Goal: Check status: Check status

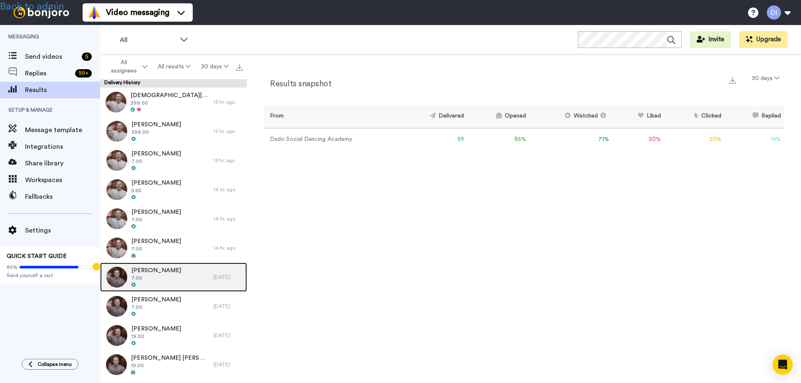
click at [161, 279] on span "7.00" at bounding box center [156, 278] width 50 height 7
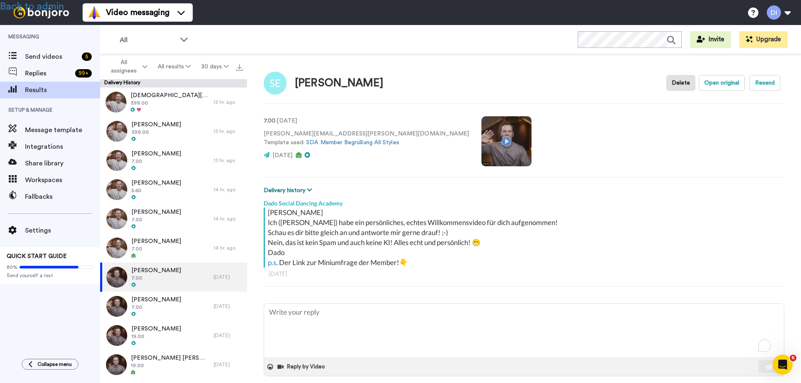
click at [289, 191] on button "Delivery history" at bounding box center [289, 190] width 51 height 9
type textarea "x"
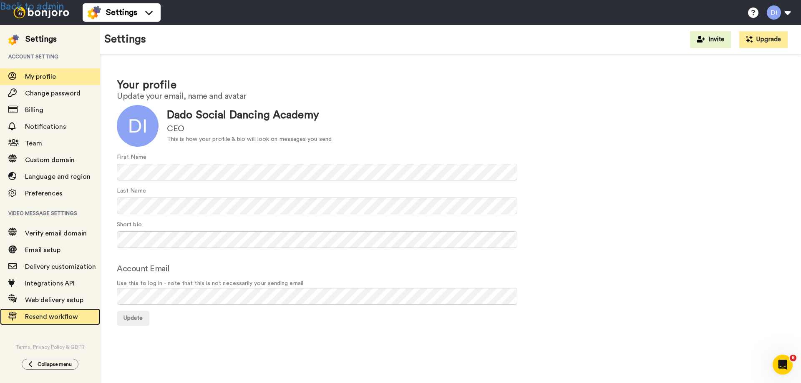
click at [46, 313] on span "Resend workflow" at bounding box center [62, 317] width 75 height 10
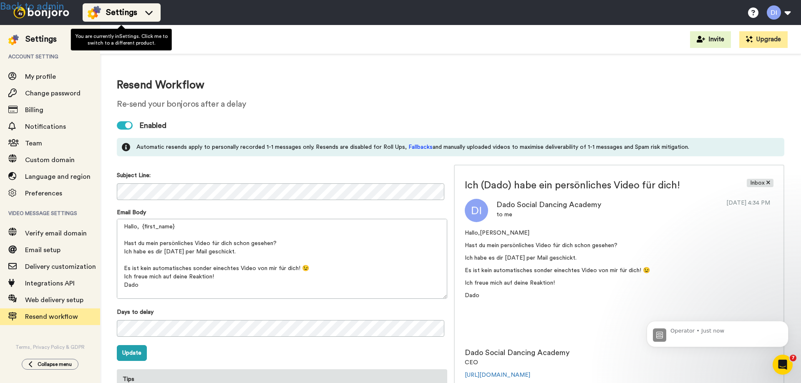
click at [126, 12] on span "Settings" at bounding box center [121, 13] width 31 height 12
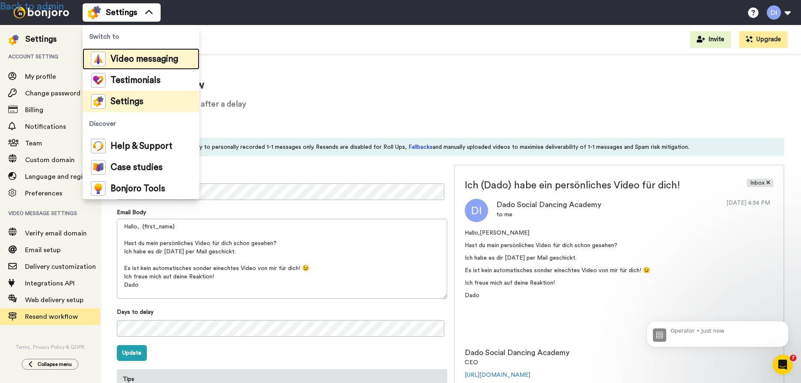
click at [128, 58] on span "Video messaging" at bounding box center [145, 59] width 68 height 8
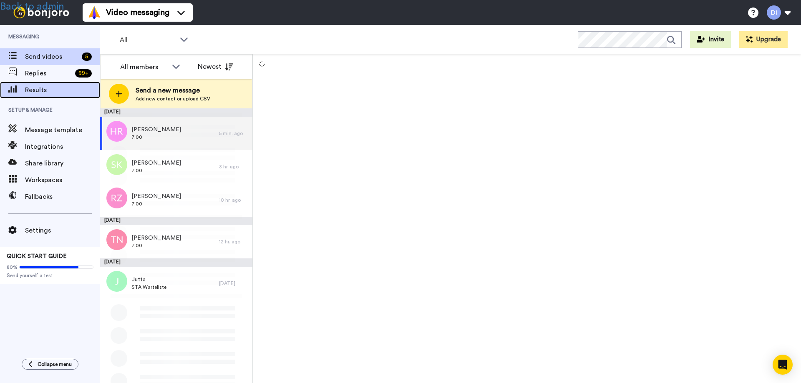
click at [38, 90] on span "Results" at bounding box center [62, 90] width 75 height 10
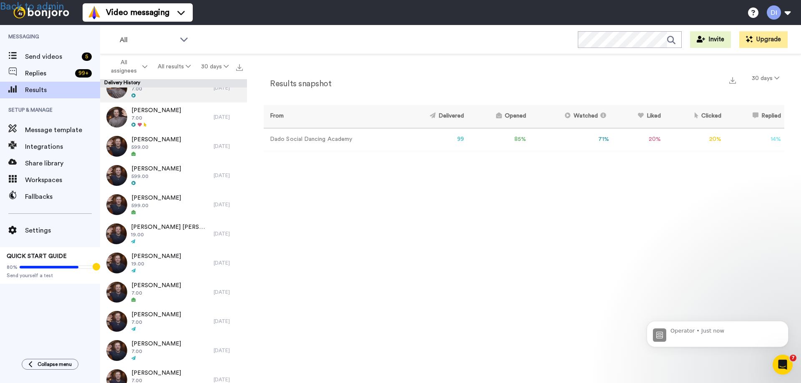
scroll to position [334, 0]
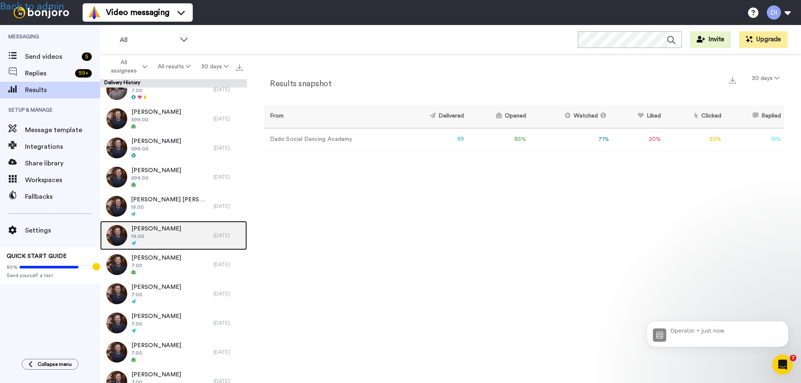
click at [160, 227] on span "[PERSON_NAME]" at bounding box center [156, 229] width 50 height 8
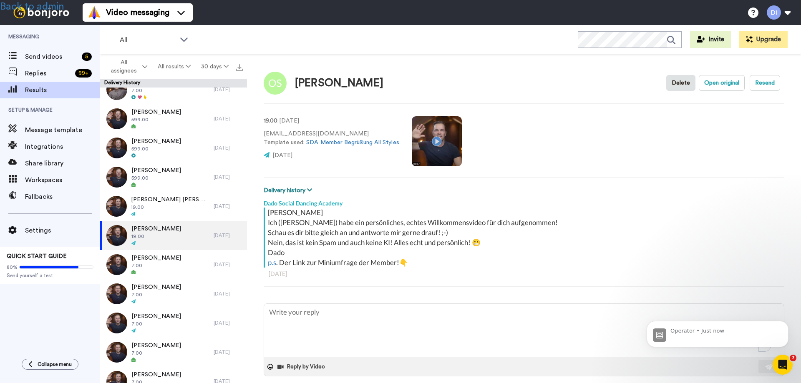
click at [283, 189] on button "Delivery history" at bounding box center [289, 190] width 51 height 9
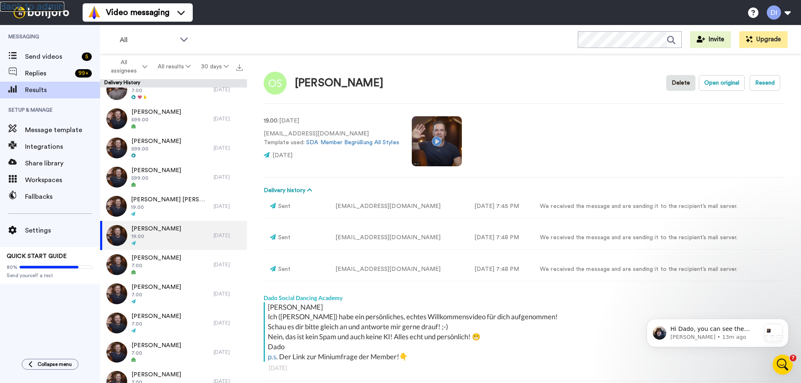
click at [45, 8] on link "Back to admin" at bounding box center [32, 7] width 64 height 10
type textarea "x"
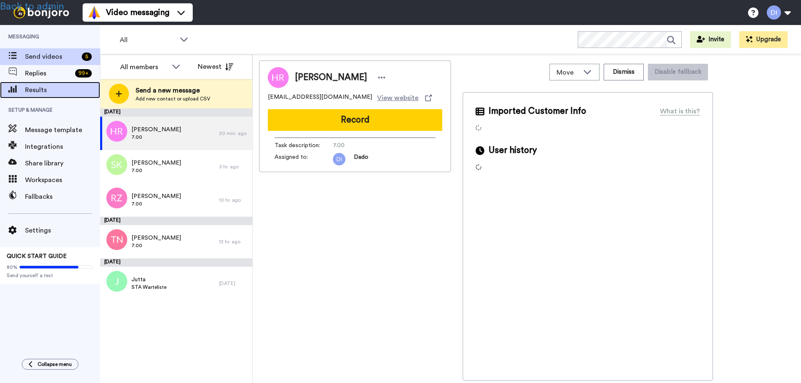
click at [40, 88] on span "Results" at bounding box center [62, 90] width 75 height 10
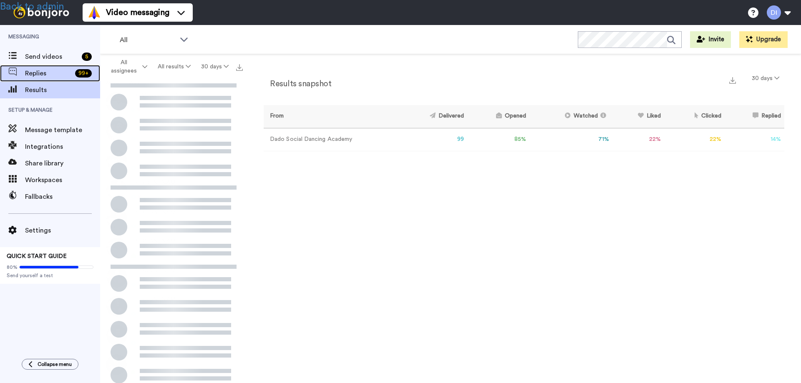
click at [43, 67] on div "Replies 99 +" at bounding box center [50, 73] width 100 height 17
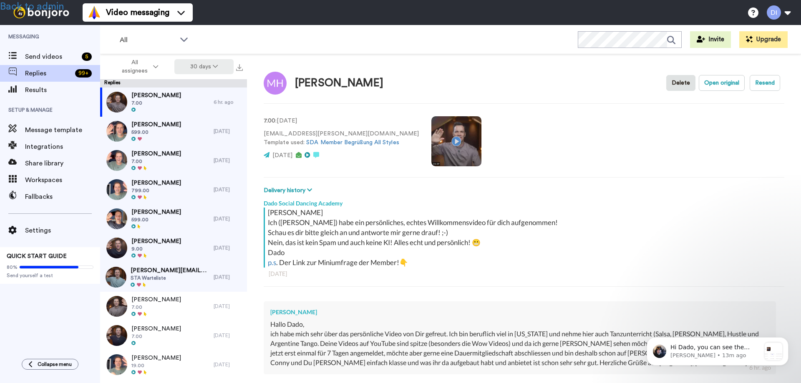
click at [216, 64] on icon at bounding box center [215, 66] width 5 height 6
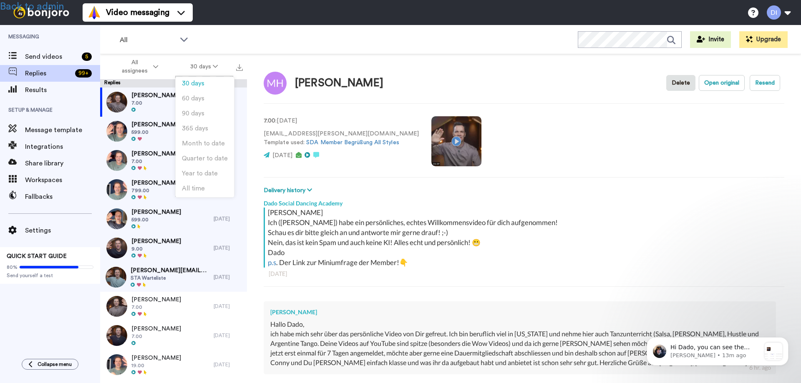
click at [238, 39] on div "All WORKSPACES View all All Default Task List + Add a new workspace Invite Upgr…" at bounding box center [450, 39] width 701 height 29
click at [472, 7] on div "Video messaging Switch to Video messaging Testimonials Settings Discover Help &…" at bounding box center [442, 12] width 718 height 25
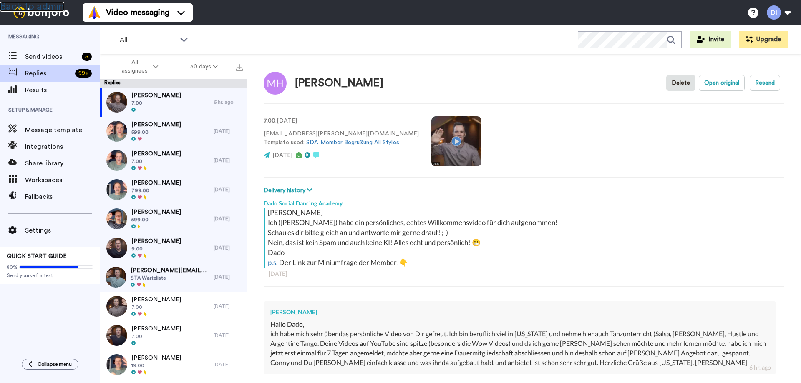
click at [48, 5] on link "Back to admin" at bounding box center [32, 7] width 64 height 10
type textarea "x"
